Goal: Information Seeking & Learning: Learn about a topic

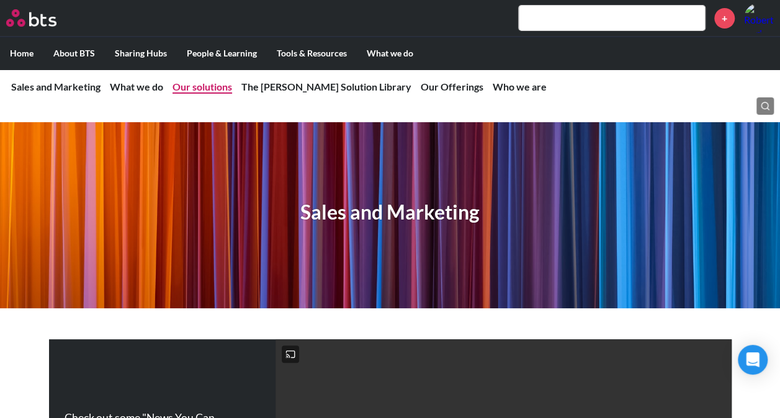
click at [201, 86] on link "Our solutions" at bounding box center [203, 87] width 60 height 12
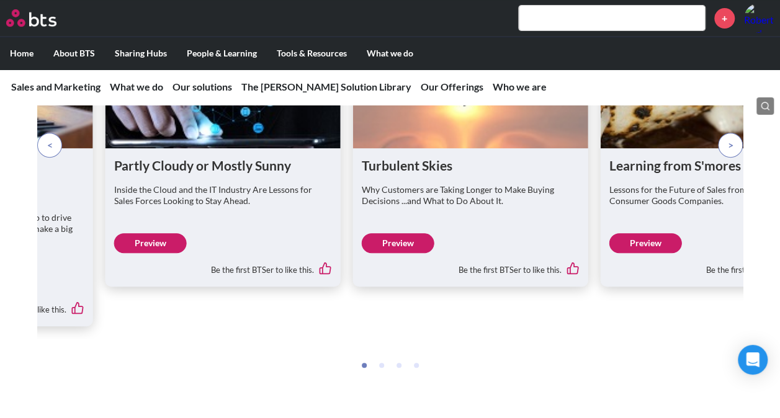
scroll to position [2509, 0]
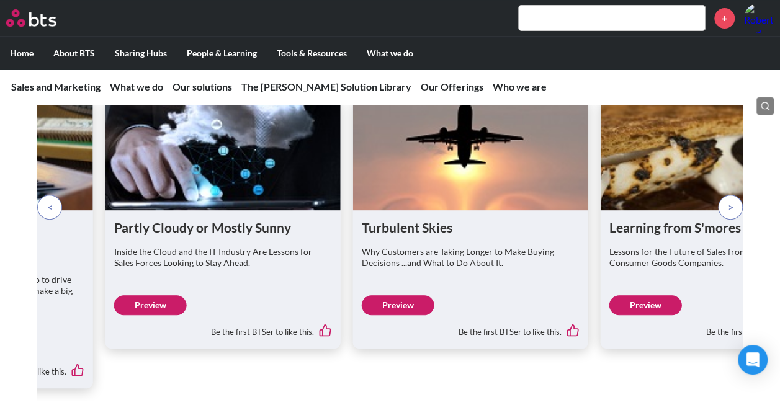
click at [729, 214] on span at bounding box center [731, 208] width 6 height 14
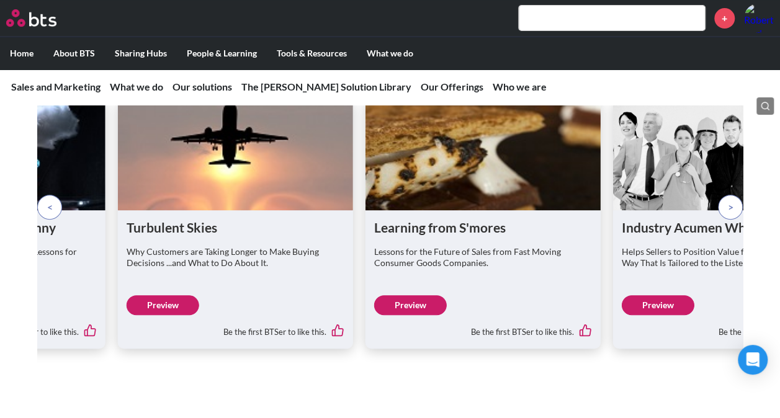
click at [729, 214] on span at bounding box center [731, 208] width 6 height 14
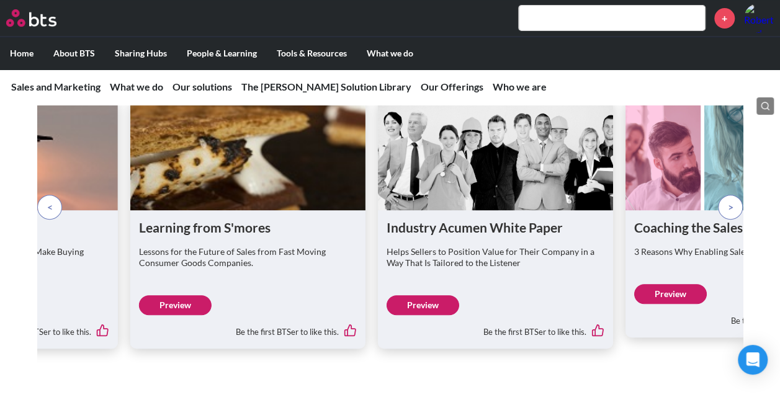
click at [724, 220] on p at bounding box center [730, 207] width 25 height 25
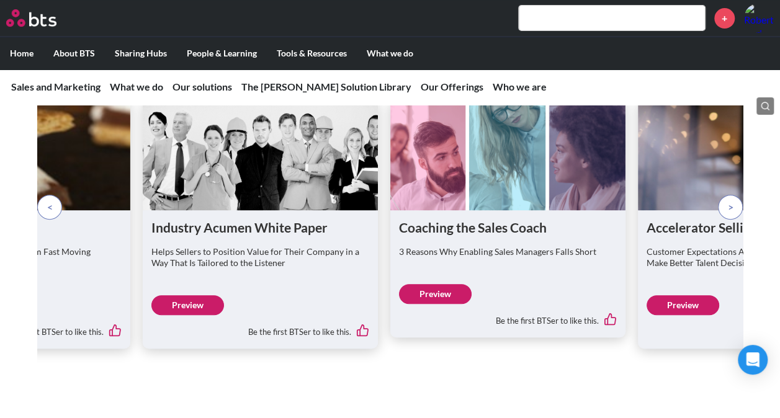
click at [724, 220] on p at bounding box center [730, 207] width 25 height 25
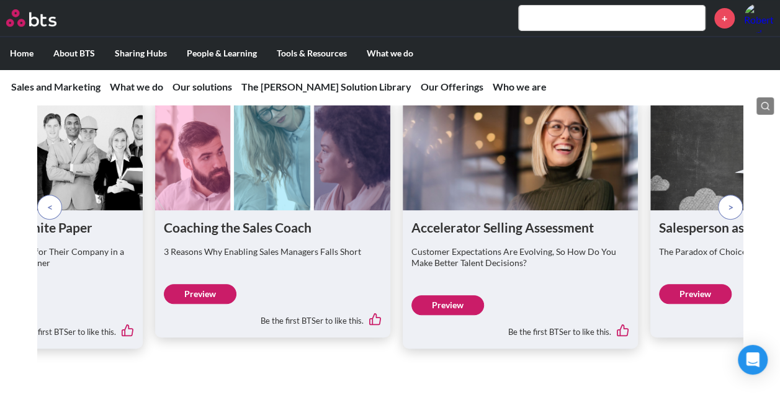
click at [724, 220] on p at bounding box center [730, 207] width 25 height 25
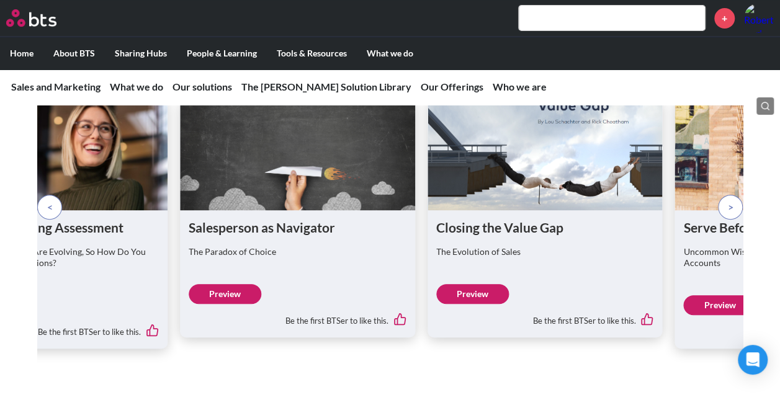
click at [50, 214] on span at bounding box center [50, 208] width 6 height 14
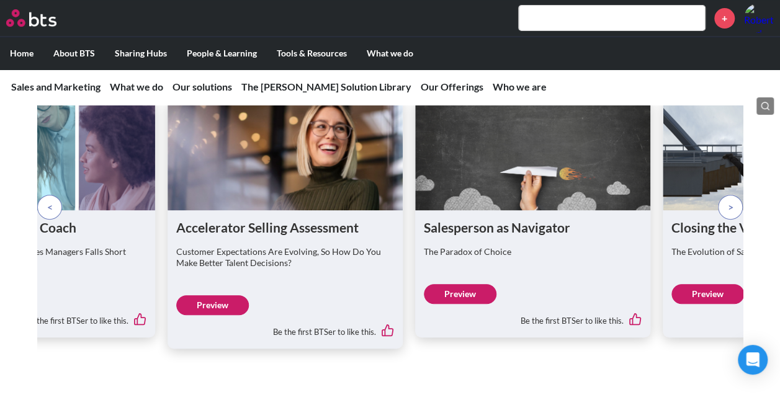
click at [728, 214] on span at bounding box center [731, 208] width 6 height 14
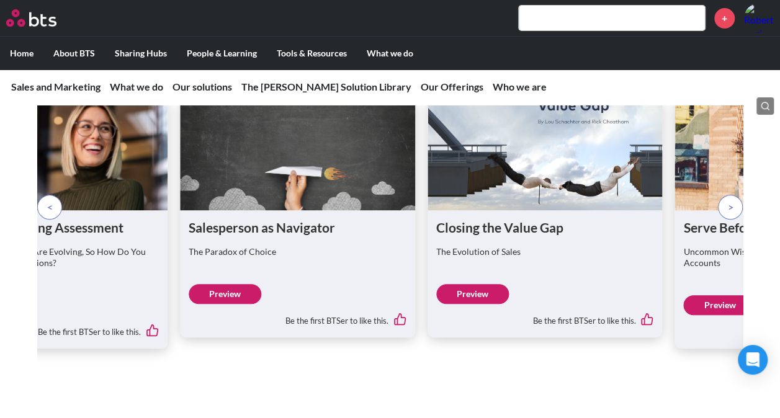
click at [728, 214] on span at bounding box center [731, 208] width 6 height 14
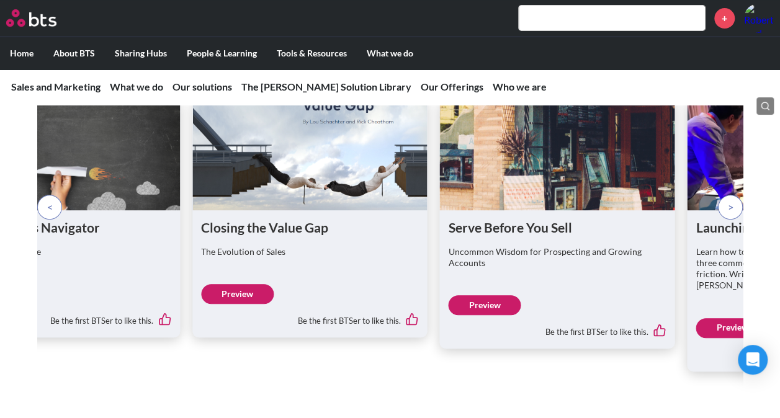
click at [728, 214] on span at bounding box center [731, 208] width 6 height 14
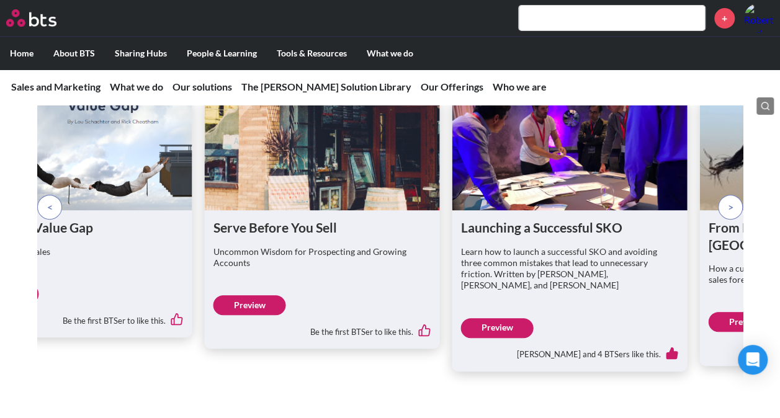
click at [728, 214] on span at bounding box center [731, 208] width 6 height 14
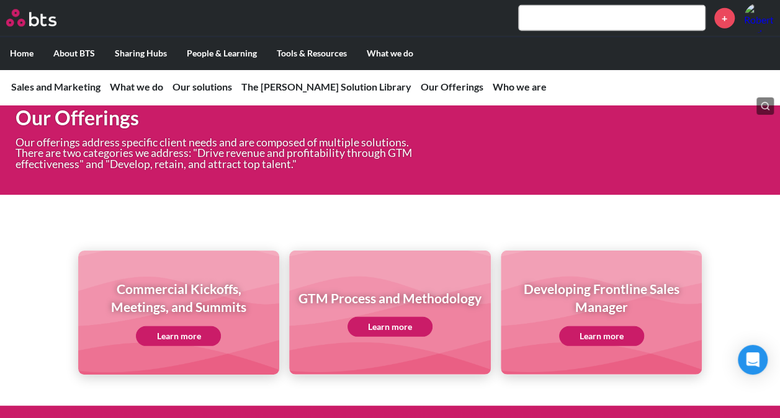
scroll to position [3937, 0]
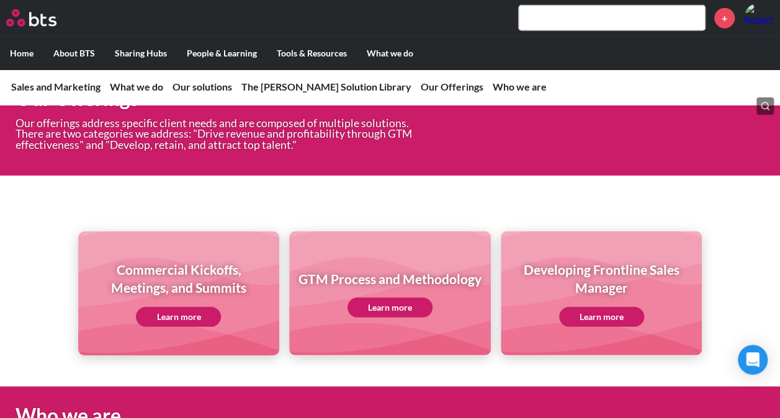
click at [178, 307] on link "Learn more" at bounding box center [178, 317] width 85 height 20
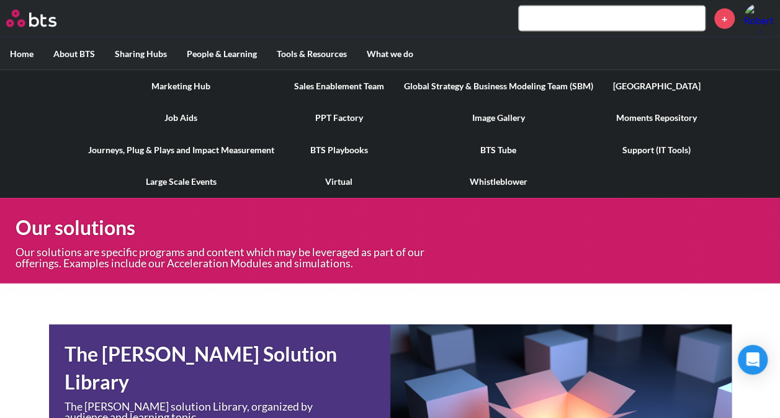
scroll to position [3192, 0]
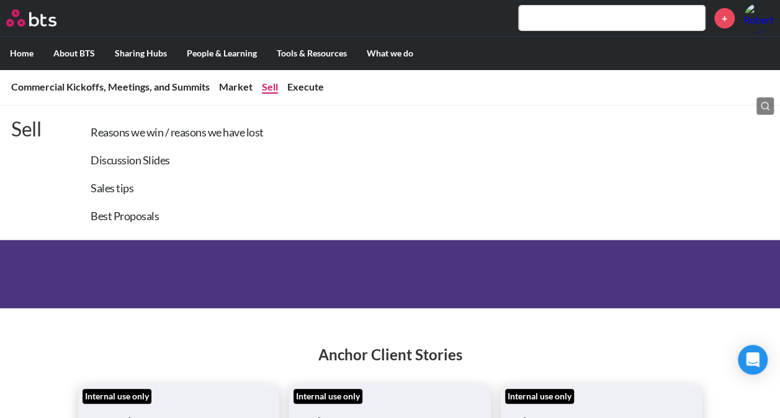
click at [270, 89] on link "Sell" at bounding box center [270, 87] width 16 height 12
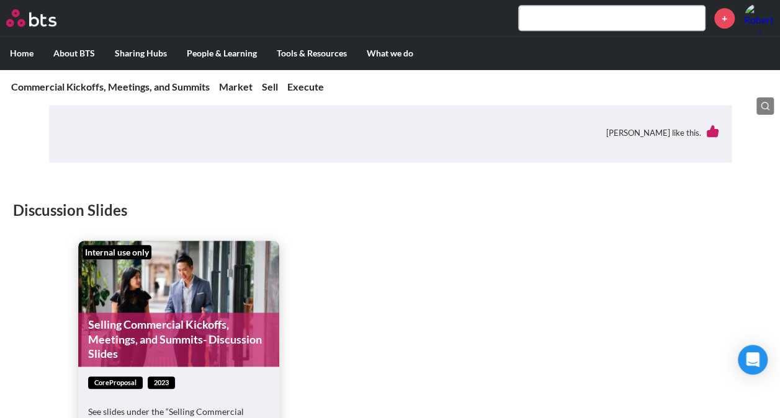
scroll to position [2819, 0]
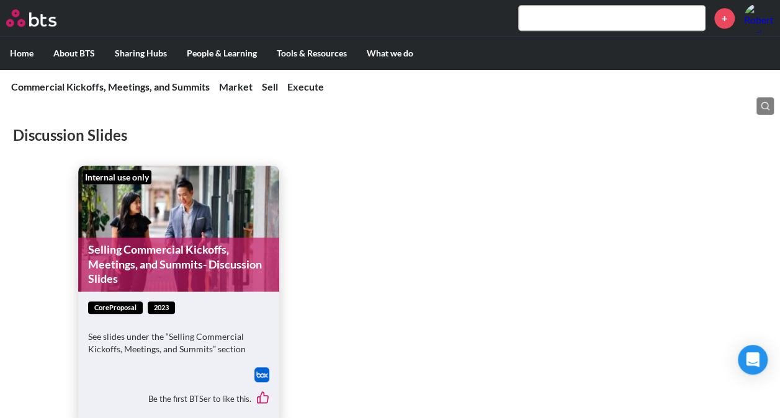
click at [263, 368] on img at bounding box center [262, 375] width 15 height 15
click at [264, 368] on img at bounding box center [262, 375] width 15 height 15
